Goal: Information Seeking & Learning: Learn about a topic

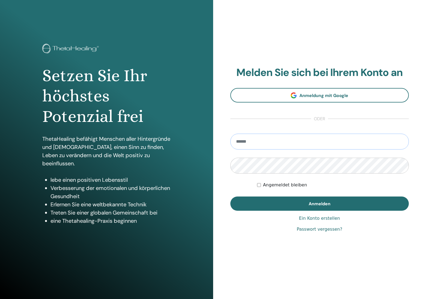
click at [273, 142] on input "email" at bounding box center [319, 142] width 179 height 16
paste input "**********"
type input "**********"
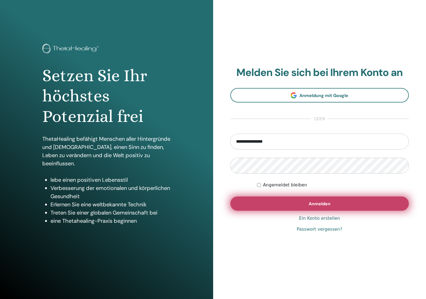
click at [330, 202] on span "Anmelden" at bounding box center [320, 204] width 22 height 6
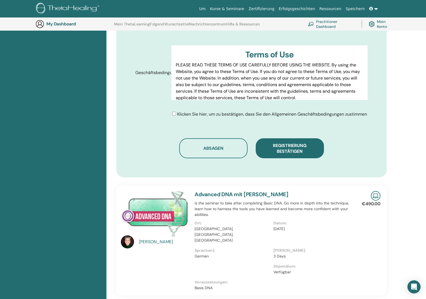
scroll to position [236, 0]
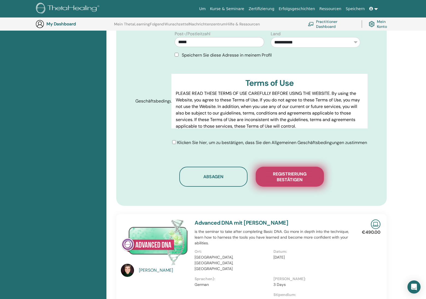
click at [298, 179] on span "Registrierung bestätigen" at bounding box center [290, 176] width 55 height 11
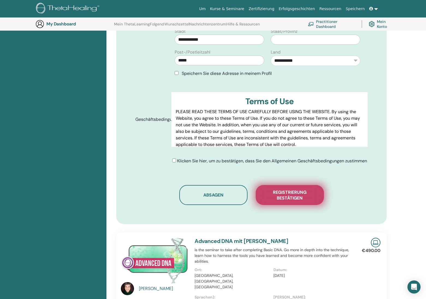
click at [290, 196] on span "Registrierung bestätigen" at bounding box center [290, 194] width 55 height 11
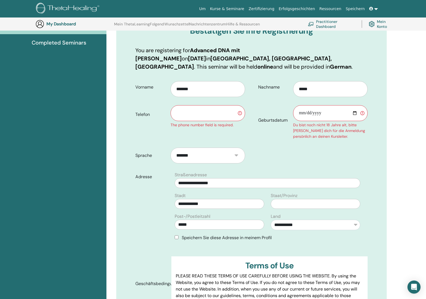
scroll to position [69, 0]
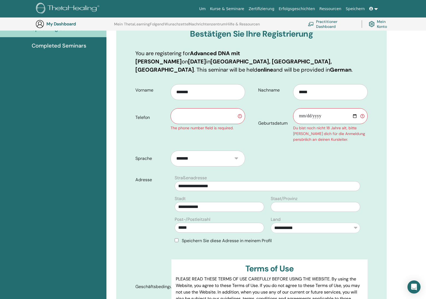
click at [302, 108] on input "Geburtsdatum" at bounding box center [330, 116] width 75 height 16
type input "**********"
click at [198, 108] on input "text" at bounding box center [208, 116] width 75 height 16
click at [204, 109] on input "text" at bounding box center [208, 116] width 75 height 16
paste input "**********"
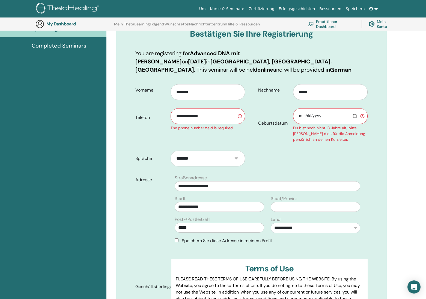
type input "**********"
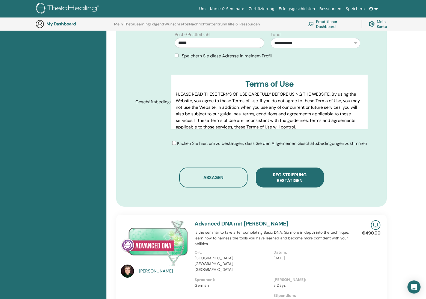
scroll to position [291, 0]
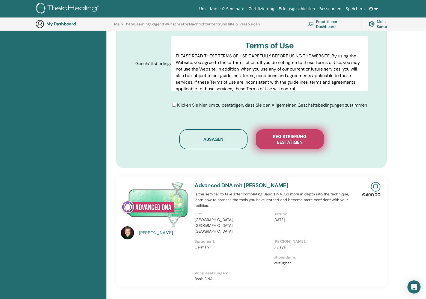
click at [286, 138] on span "Registrierung bestätigen" at bounding box center [290, 139] width 55 height 11
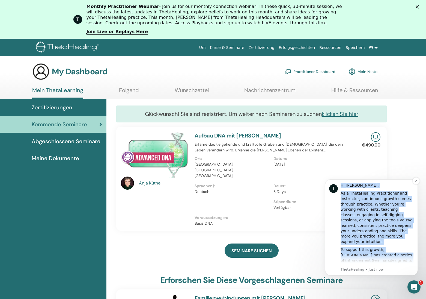
drag, startPoint x: 339, startPoint y: 183, endPoint x: 410, endPoint y: 264, distance: 107.2
click at [410, 264] on div "T Hi Kerstin, As a ThetaHealing Practitioner and Instructor, continuous growth …" at bounding box center [371, 227] width 85 height 89
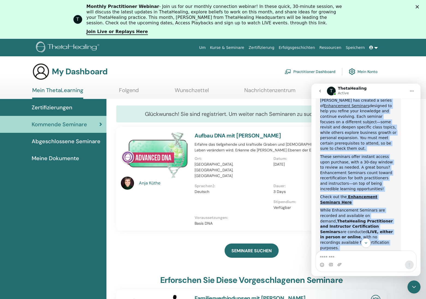
scroll to position [277, 0]
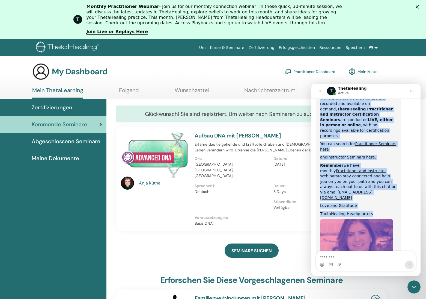
drag, startPoint x: 321, startPoint y: 158, endPoint x: 383, endPoint y: 155, distance: 62.3
click at [383, 155] on div "Hi Kerstin, As a ThetaHealing Practitioner and Instructor, continuous growth co…" at bounding box center [358, 104] width 76 height 376
copy div "Hi Kerstin, As a ThetaHealing Practitioner and Instructor, continuous growth co…"
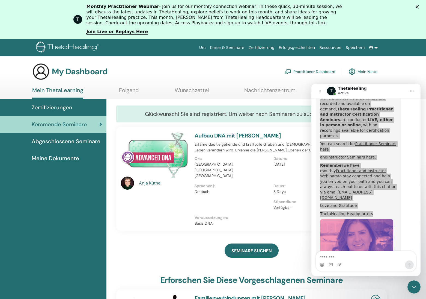
click at [138, 246] on div "SEMINARE SUCHEN" at bounding box center [251, 250] width 271 height 27
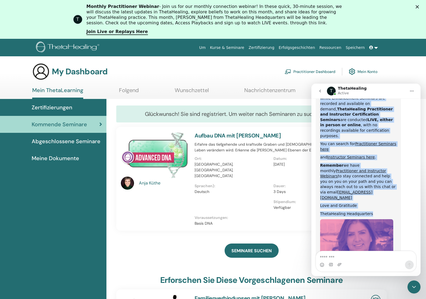
click at [320, 91] on icon "go back" at bounding box center [320, 91] width 2 height 3
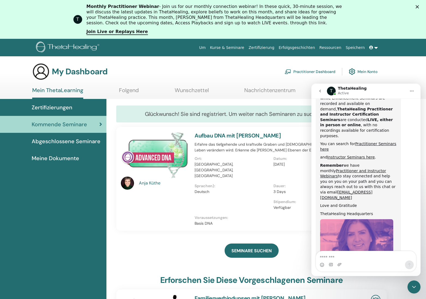
scroll to position [0, 0]
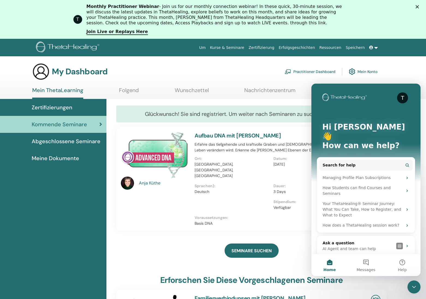
click at [179, 238] on div "SEMINARE SUCHEN" at bounding box center [251, 250] width 271 height 27
click at [414, 289] on icon "Close Intercom Messenger" at bounding box center [414, 286] width 7 height 7
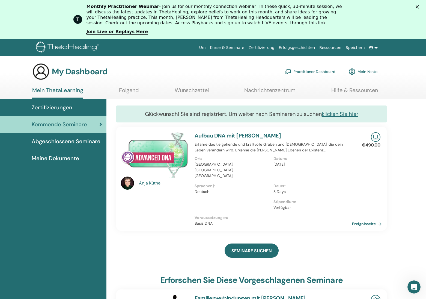
click at [274, 47] on link "Zertifizierung" at bounding box center [262, 48] width 30 height 10
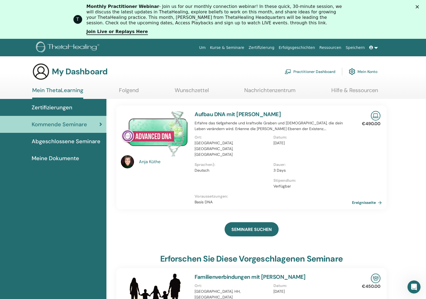
click at [66, 142] on span "Abgeschlossene Seminare" at bounding box center [66, 141] width 69 height 8
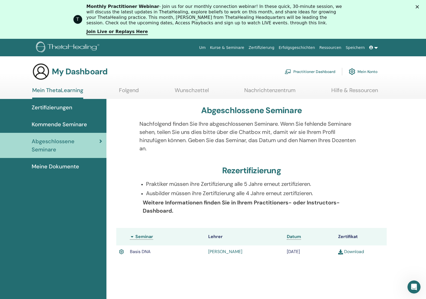
click at [350, 252] on link "Download" at bounding box center [351, 251] width 26 height 6
click at [399, 157] on div "Abgeschlossene Seminare Nachfolgend finden Sie Ihre abgeschlossenen Seminare. W…" at bounding box center [266, 241] width 320 height 285
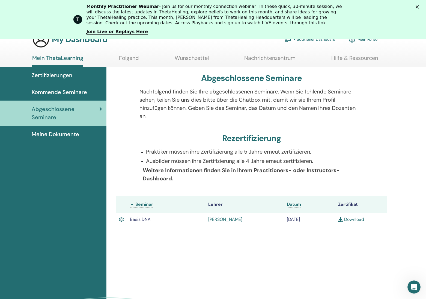
scroll to position [42, 0]
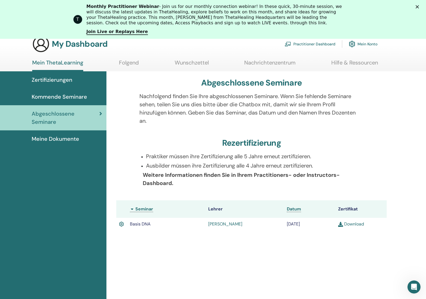
click at [46, 81] on span "Zertifizierungen" at bounding box center [52, 80] width 41 height 8
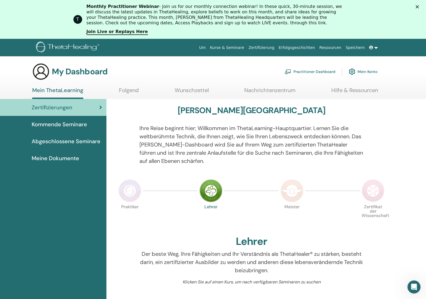
click at [62, 122] on span "Kommende Seminare" at bounding box center [59, 124] width 55 height 8
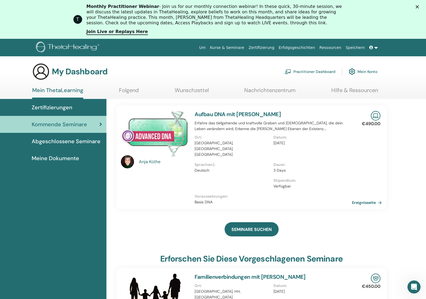
click at [62, 157] on span "Meine Dokumente" at bounding box center [56, 158] width 48 height 8
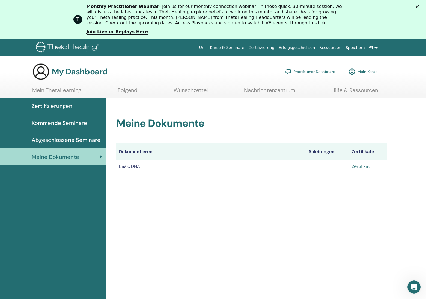
click at [361, 167] on link "Zertifikat" at bounding box center [361, 166] width 18 height 6
click at [375, 48] on link at bounding box center [373, 48] width 13 height 10
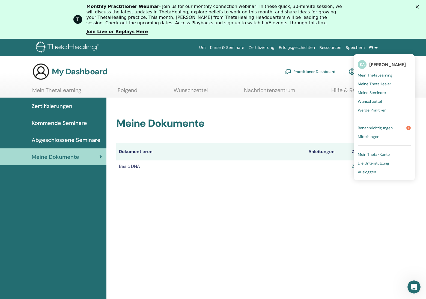
click at [364, 173] on span "Ausloggen" at bounding box center [367, 171] width 18 height 5
